Goal: Task Accomplishment & Management: Complete application form

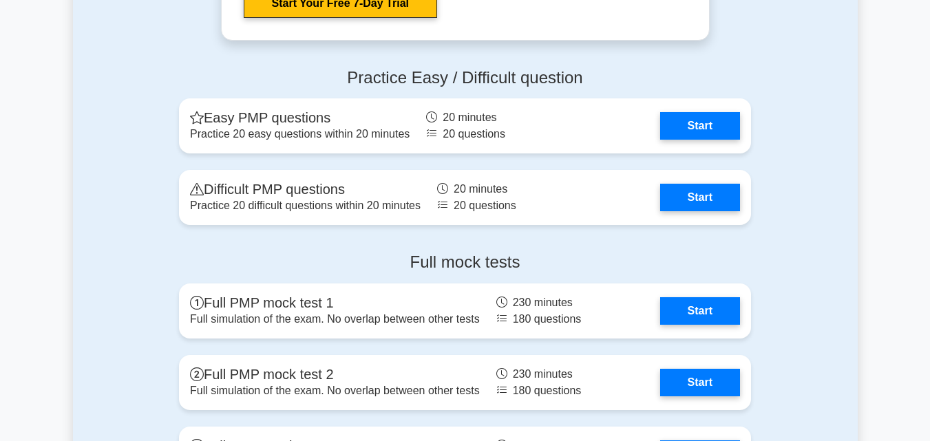
scroll to position [3784, 0]
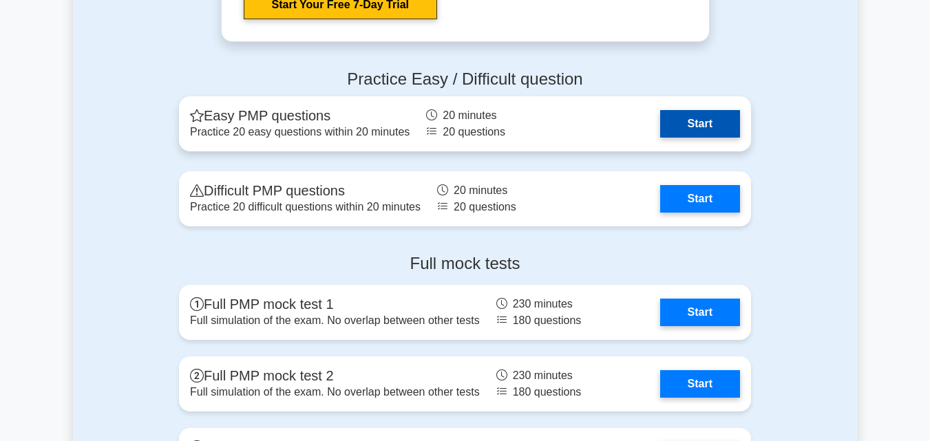
click at [721, 127] on link "Start" at bounding box center [700, 124] width 80 height 28
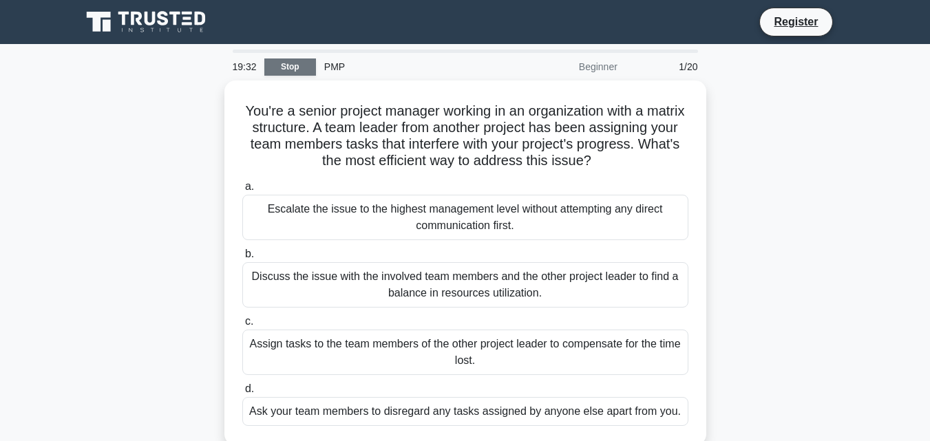
click at [276, 67] on link "Stop" at bounding box center [290, 66] width 52 height 17
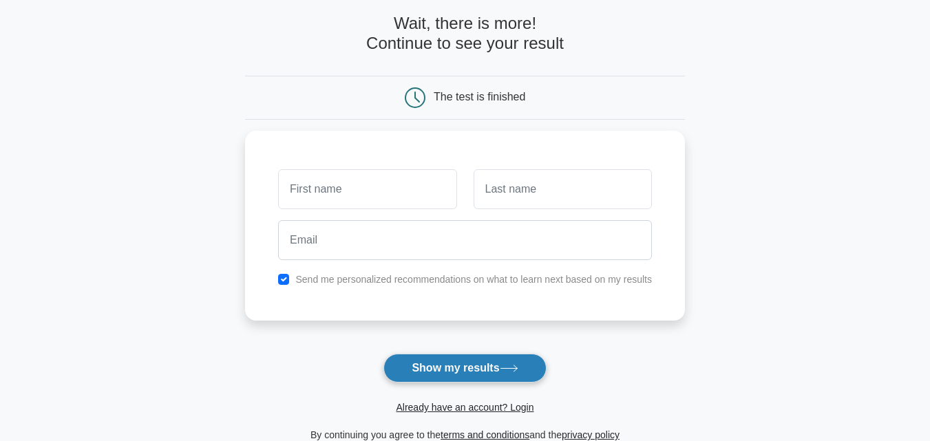
scroll to position [45, 0]
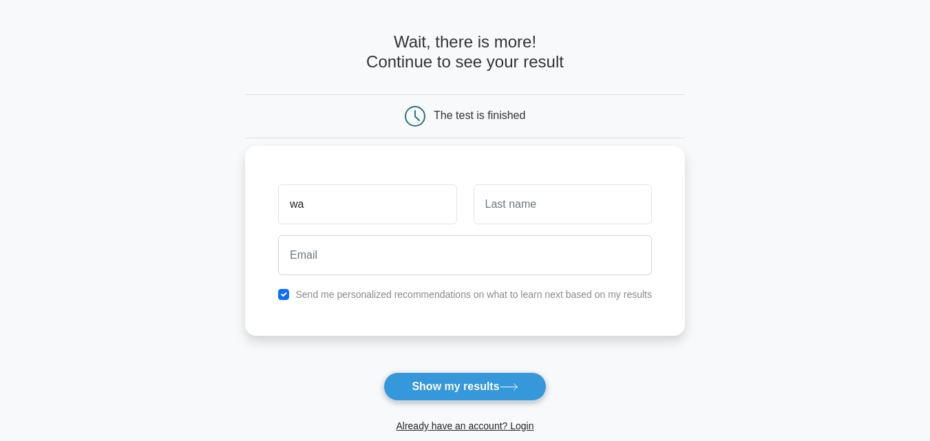
type input "w"
type input "W"
type input "[PERSON_NAME]"
click at [543, 200] on input "text" at bounding box center [562, 204] width 178 height 40
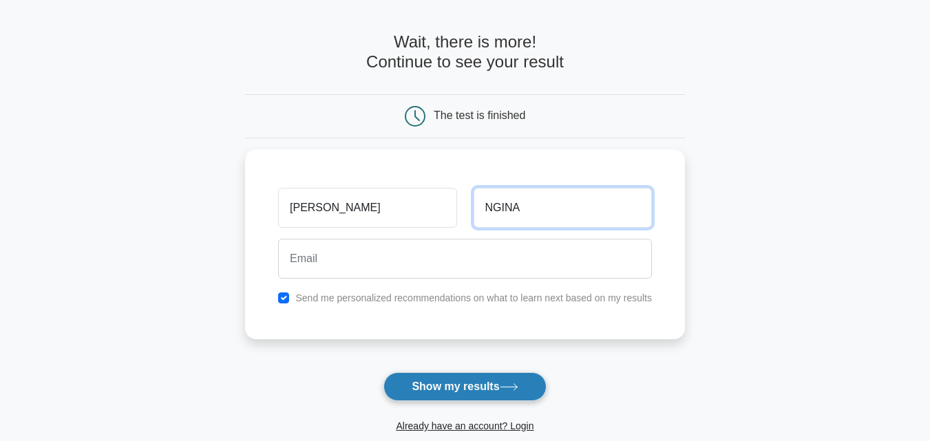
type input "NGINA"
click at [471, 383] on button "Show my results" at bounding box center [464, 386] width 162 height 29
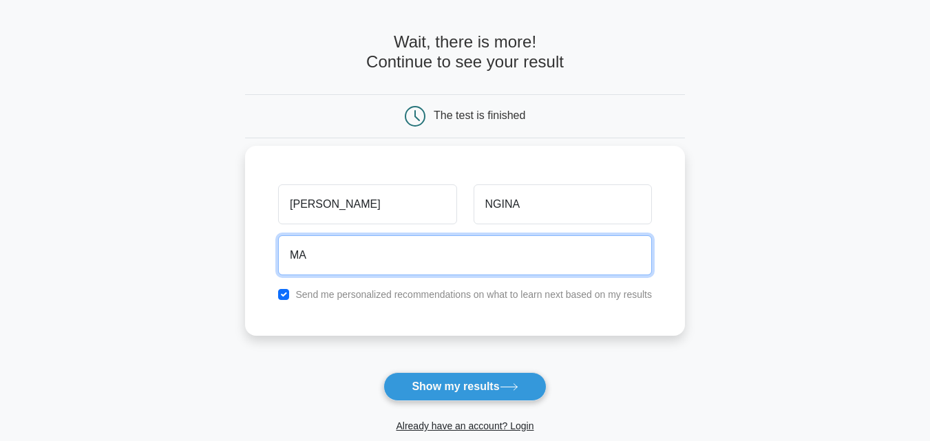
type input "M"
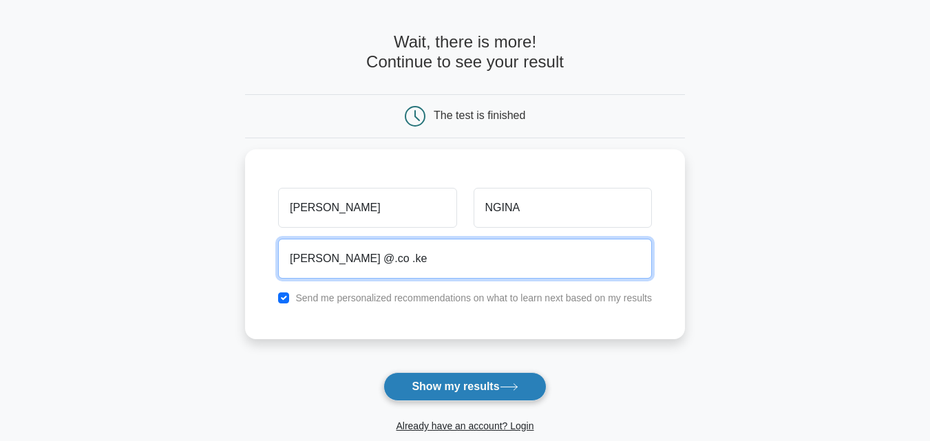
type input "[PERSON_NAME] @.co .ke"
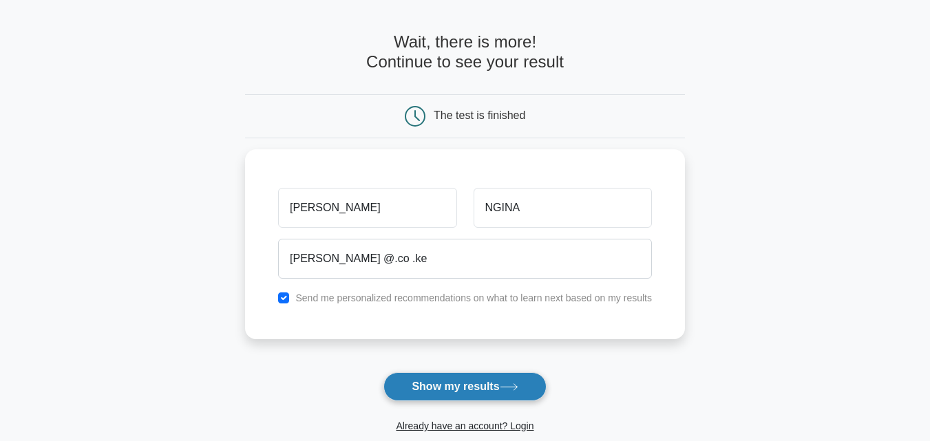
click at [484, 393] on button "Show my results" at bounding box center [464, 386] width 162 height 29
click at [484, 388] on button "Show my results" at bounding box center [464, 386] width 162 height 29
click at [485, 387] on button "Show my results" at bounding box center [464, 386] width 162 height 29
click at [486, 387] on button "Show my results" at bounding box center [464, 386] width 162 height 29
click at [487, 387] on button "Show my results" at bounding box center [464, 386] width 162 height 29
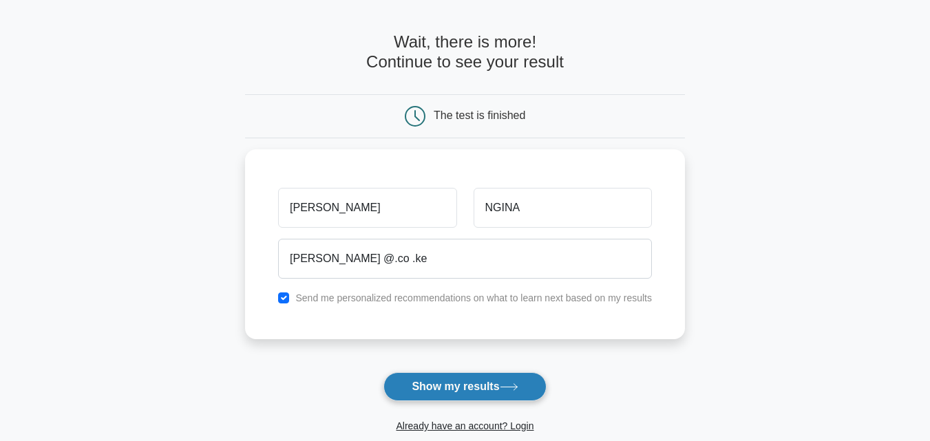
click at [490, 386] on button "Show my results" at bounding box center [464, 386] width 162 height 29
click at [491, 386] on button "Show my results" at bounding box center [464, 386] width 162 height 29
